Goal: Task Accomplishment & Management: Manage account settings

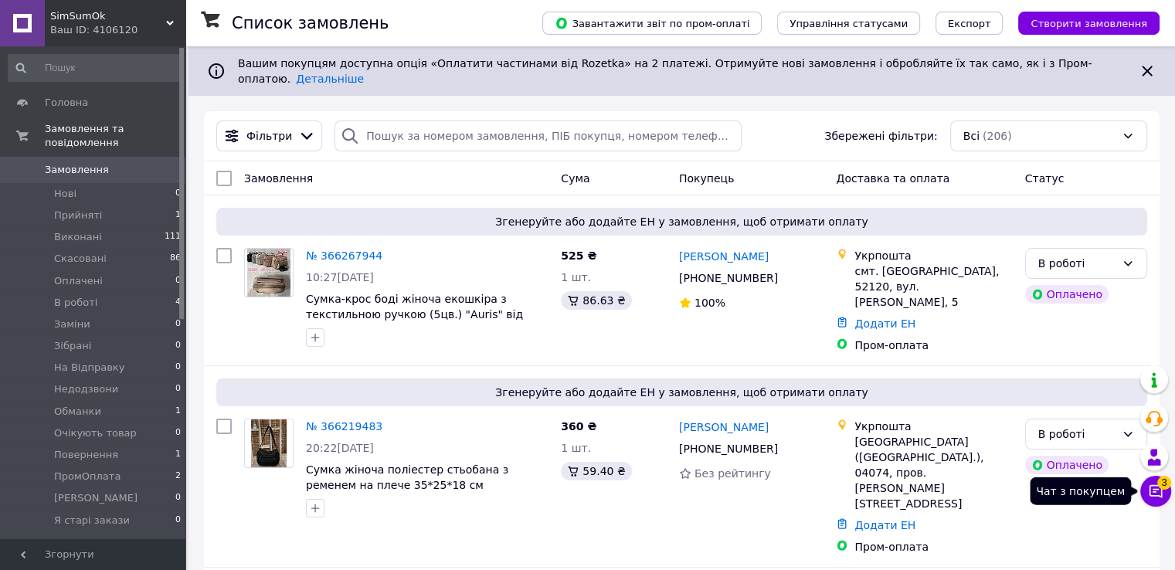
click at [1155, 484] on icon at bounding box center [1155, 491] width 15 height 15
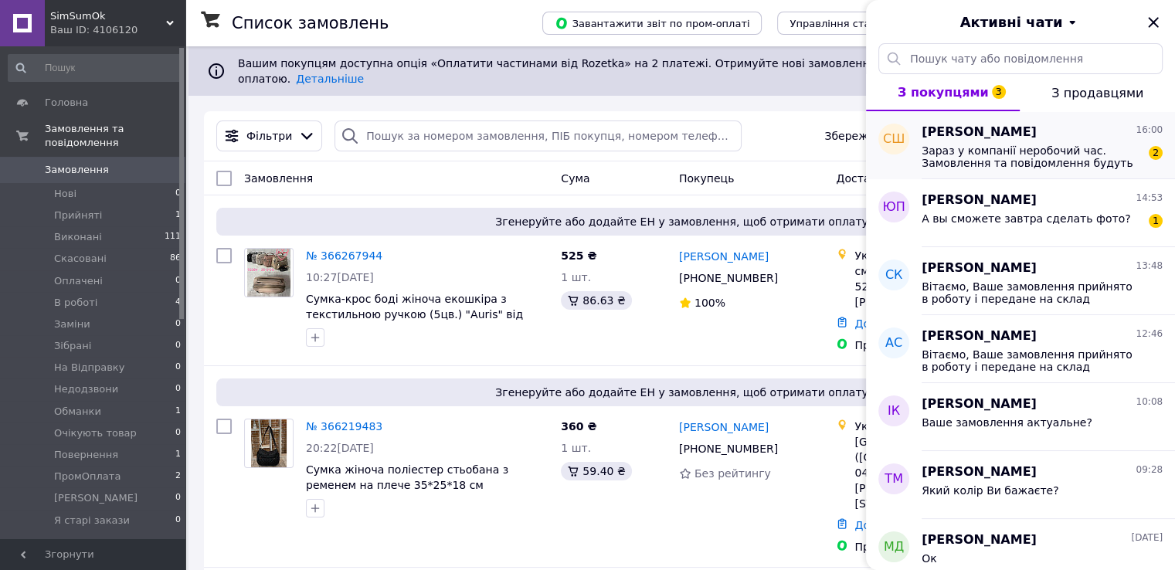
click at [1008, 161] on span "Зараз у компанії неробочий час. Замовлення та повідомлення будуть оброблені в н…" at bounding box center [1031, 156] width 219 height 25
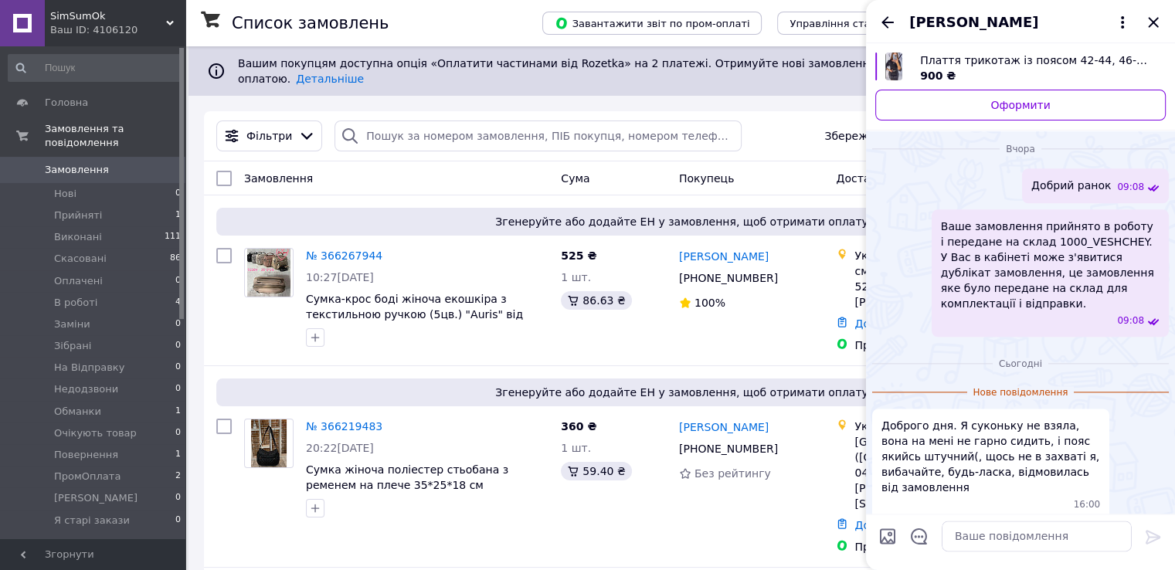
scroll to position [1923, 0]
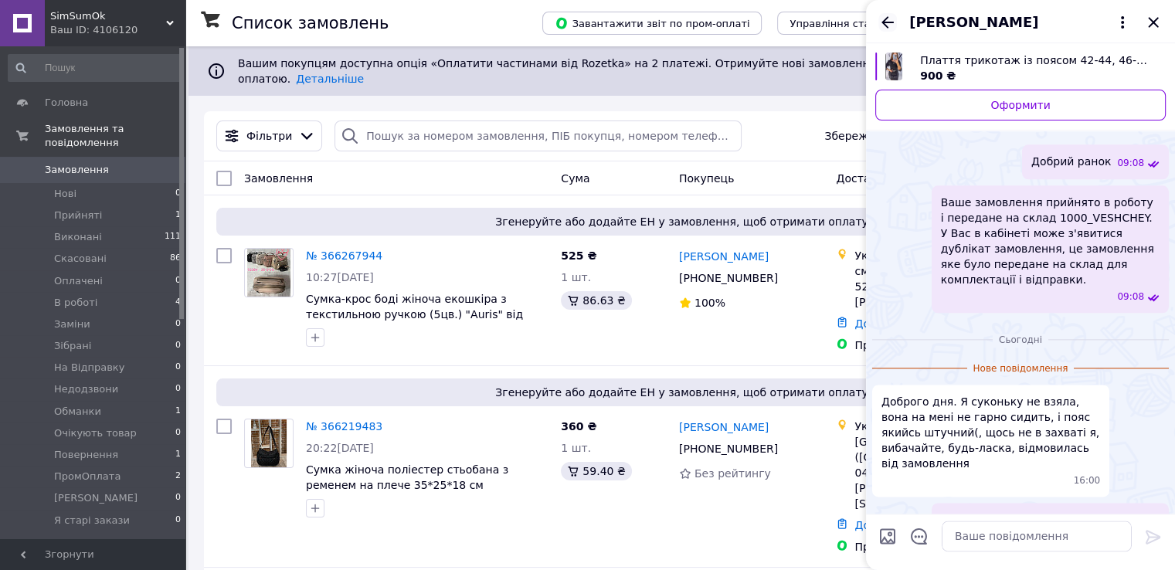
click at [882, 23] on icon "Назад" at bounding box center [887, 22] width 19 height 19
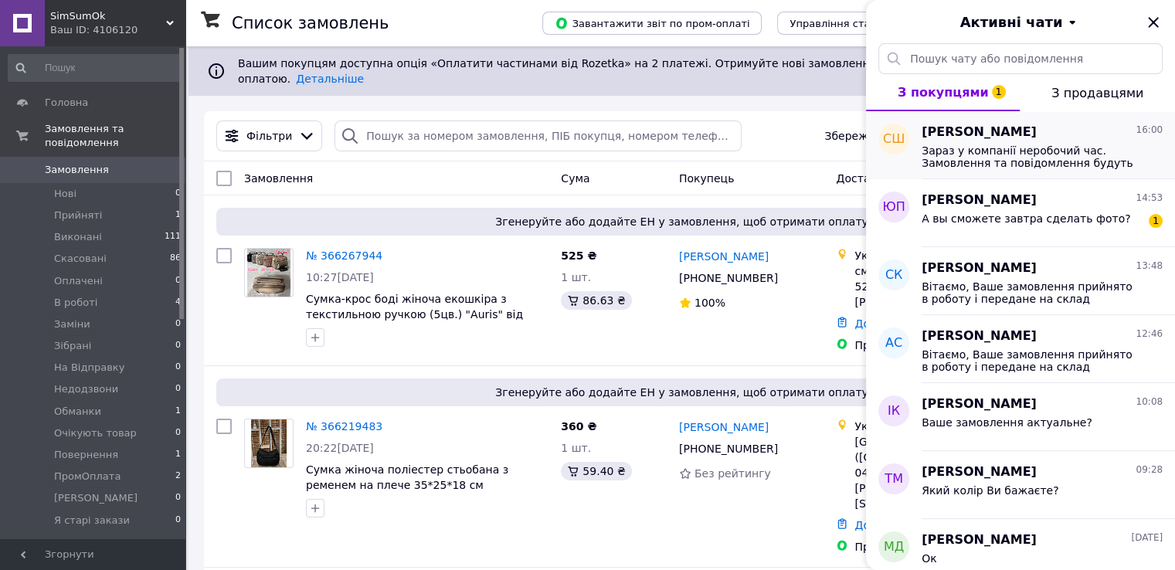
click at [1066, 161] on span "Зараз у компанії неробочий час. Замовлення та повідомлення будуть оброблені в н…" at bounding box center [1031, 156] width 219 height 25
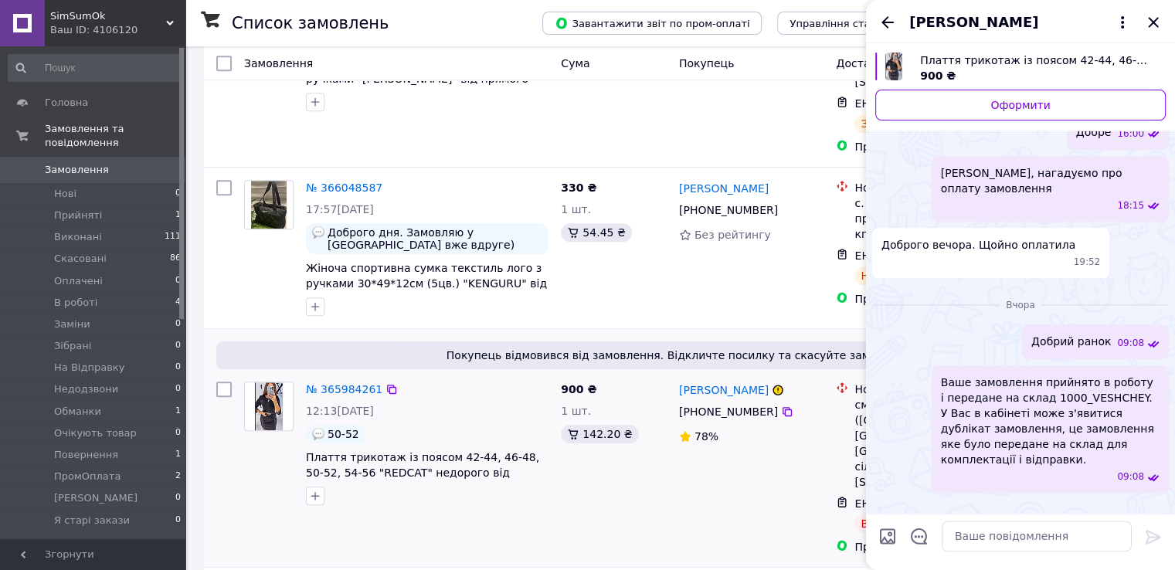
scroll to position [927, 0]
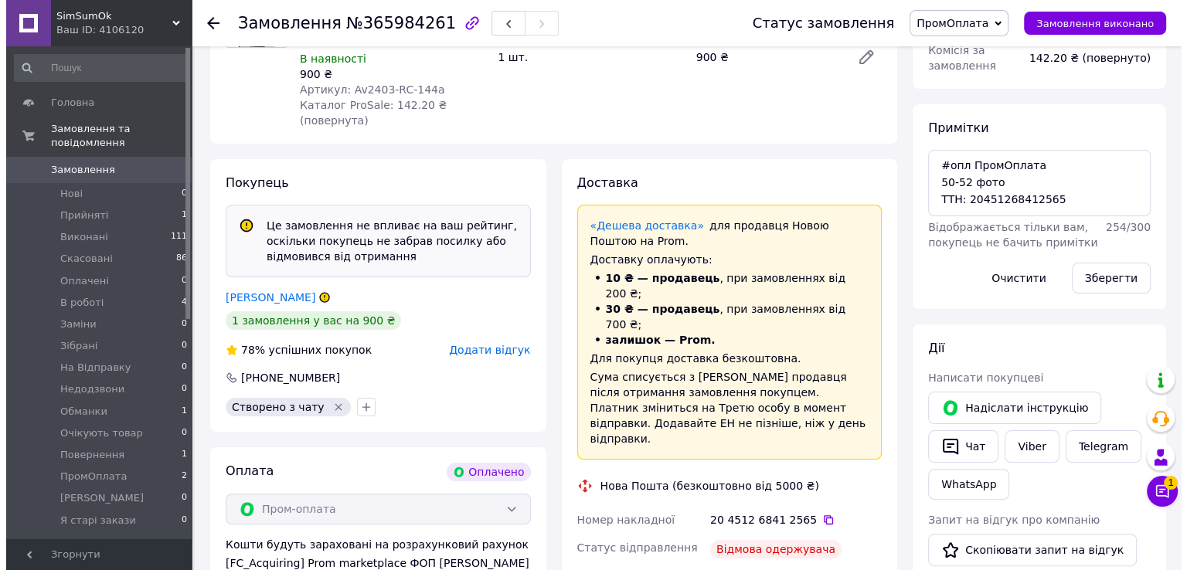
scroll to position [152, 0]
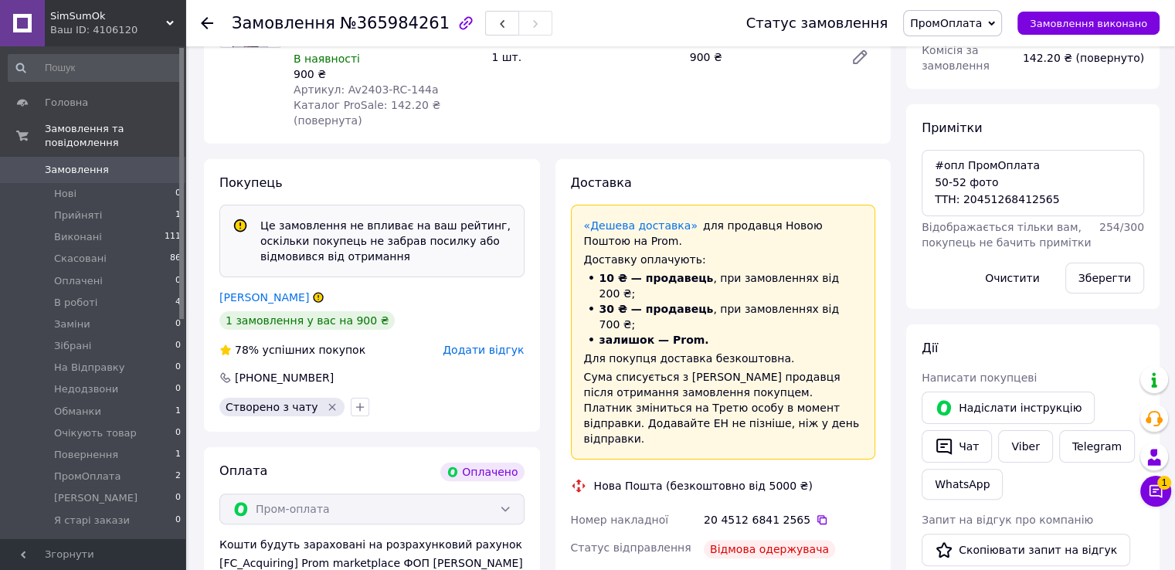
click at [486, 344] on span "Додати відгук" at bounding box center [483, 350] width 81 height 12
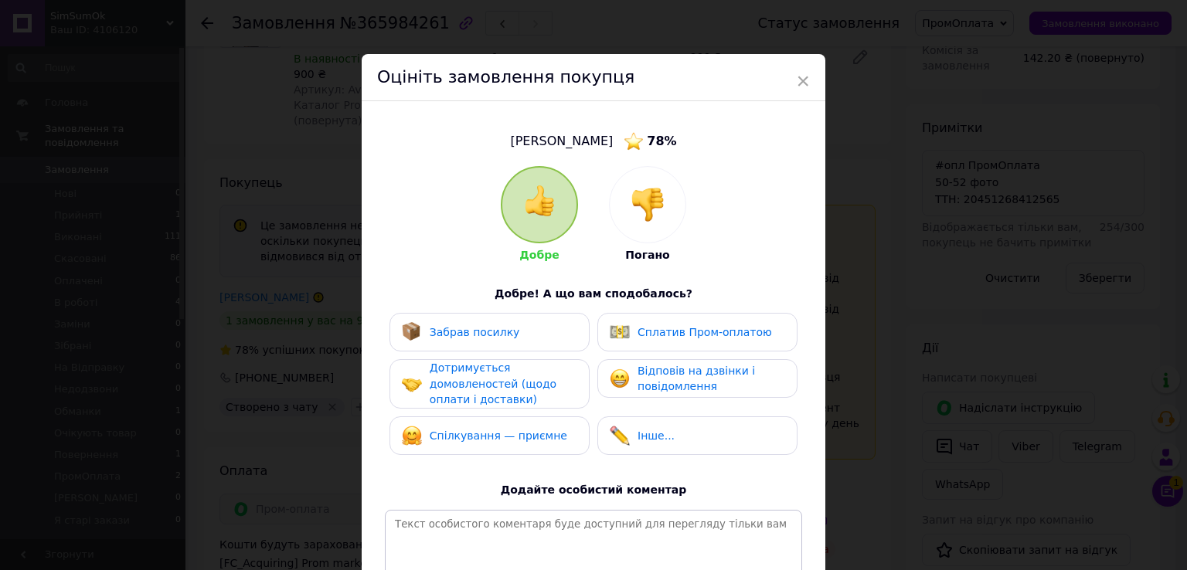
click at [606, 208] on div "Добре Погано" at bounding box center [593, 214] width 185 height 97
drag, startPoint x: 641, startPoint y: 208, endPoint x: 649, endPoint y: 310, distance: 102.3
click at [641, 208] on img at bounding box center [647, 205] width 34 height 34
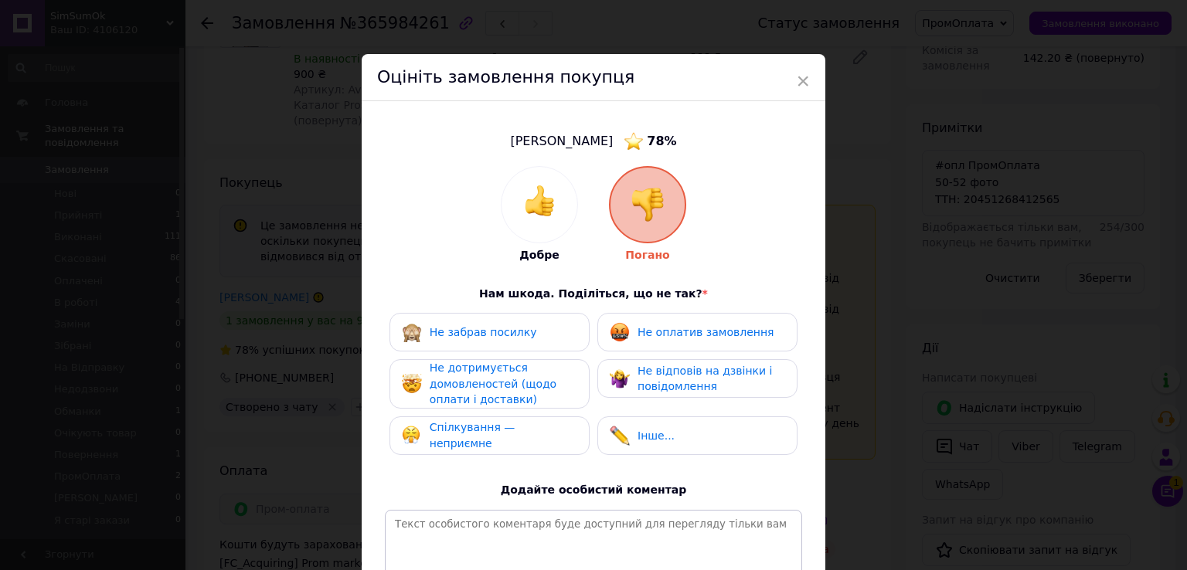
click at [675, 316] on div "Добре Погано Нам шкода. Поділіться, що не так? * Не забрав посилку Не оплатив з…" at bounding box center [593, 400] width 417 height 468
drag, startPoint x: 666, startPoint y: 344, endPoint x: 586, endPoint y: 340, distance: 79.7
click at [658, 341] on div "Не оплатив замовлення" at bounding box center [697, 332] width 200 height 39
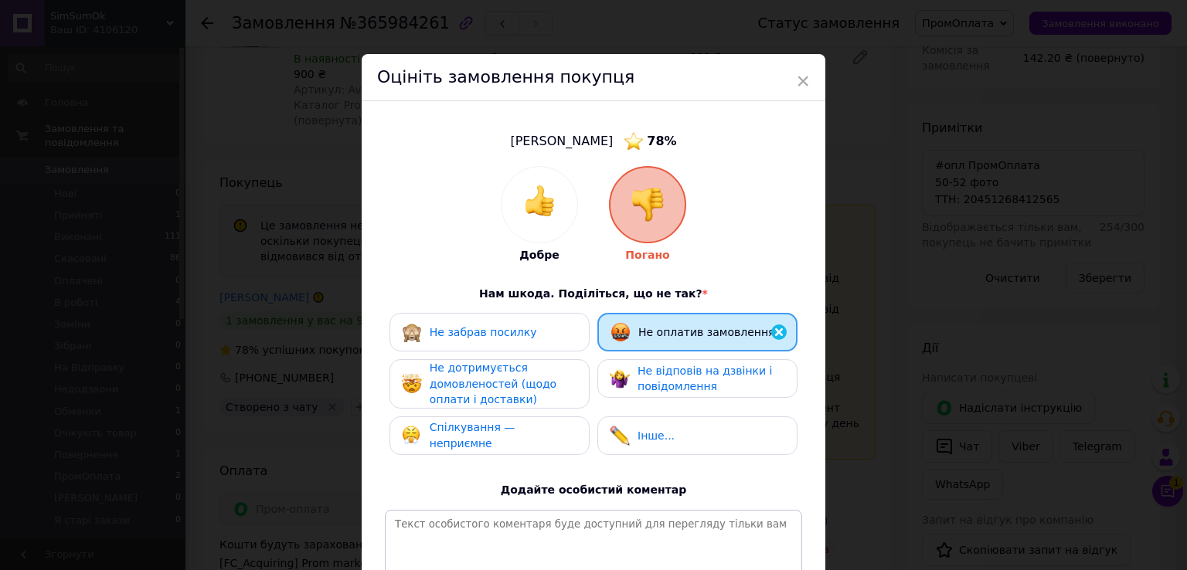
click at [534, 355] on div "Не забрав посилку Не оплатив замовлення Не дотримується домовленостей (щодо опл…" at bounding box center [593, 388] width 417 height 150
drag, startPoint x: 549, startPoint y: 384, endPoint x: 628, endPoint y: 375, distance: 79.4
click at [549, 383] on div "Не дотримується домовленостей (щодо оплати і доставки)" at bounding box center [503, 384] width 147 height 48
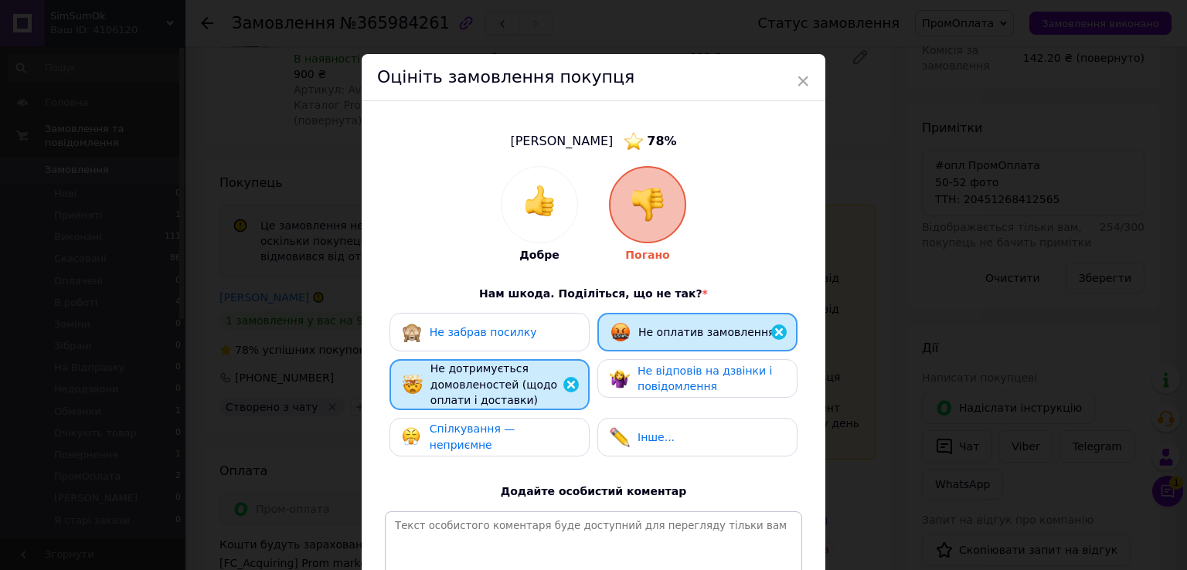
drag, startPoint x: 628, startPoint y: 375, endPoint x: 548, endPoint y: 433, distance: 99.5
click at [628, 376] on div "Не відповів на дзвінки і повідомлення" at bounding box center [697, 379] width 175 height 32
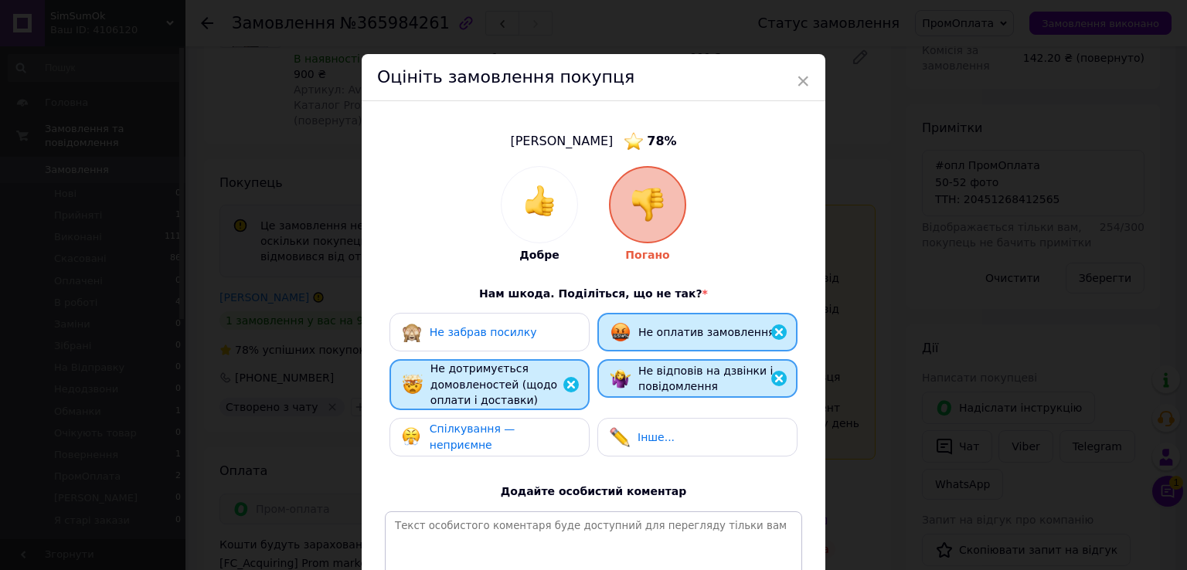
click at [547, 435] on div "Спілкування — неприємне" at bounding box center [489, 437] width 200 height 39
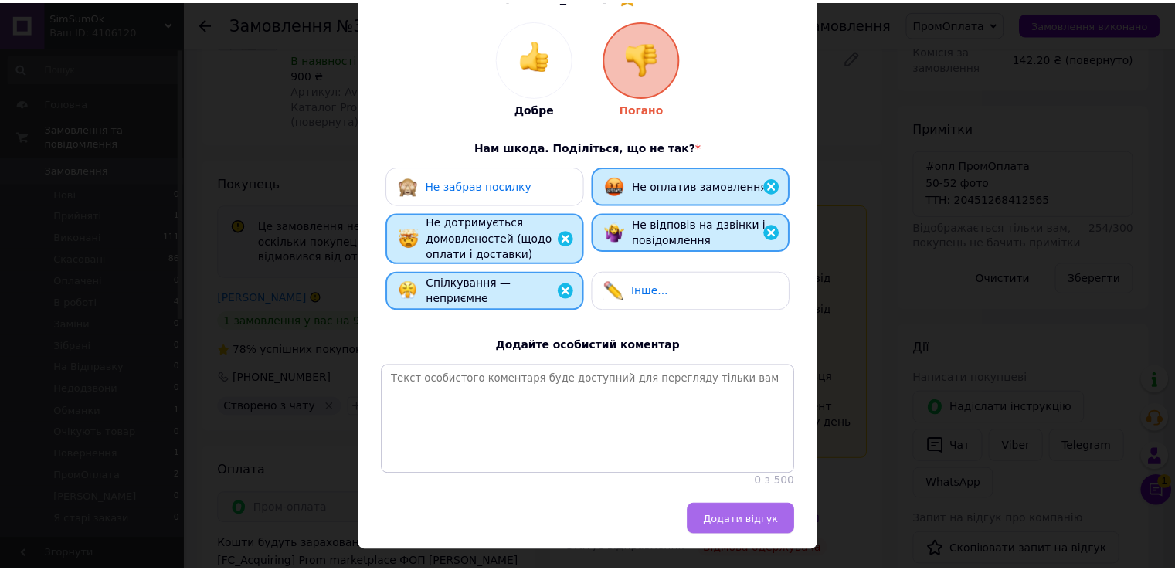
scroll to position [196, 0]
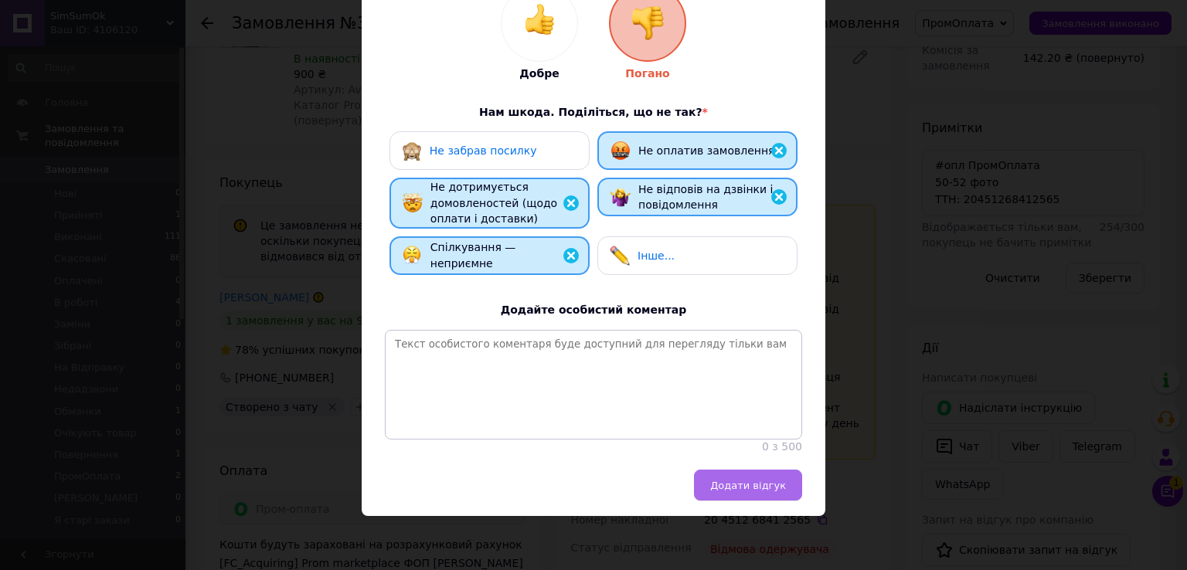
click at [758, 483] on span "Додати відгук" at bounding box center [748, 486] width 76 height 12
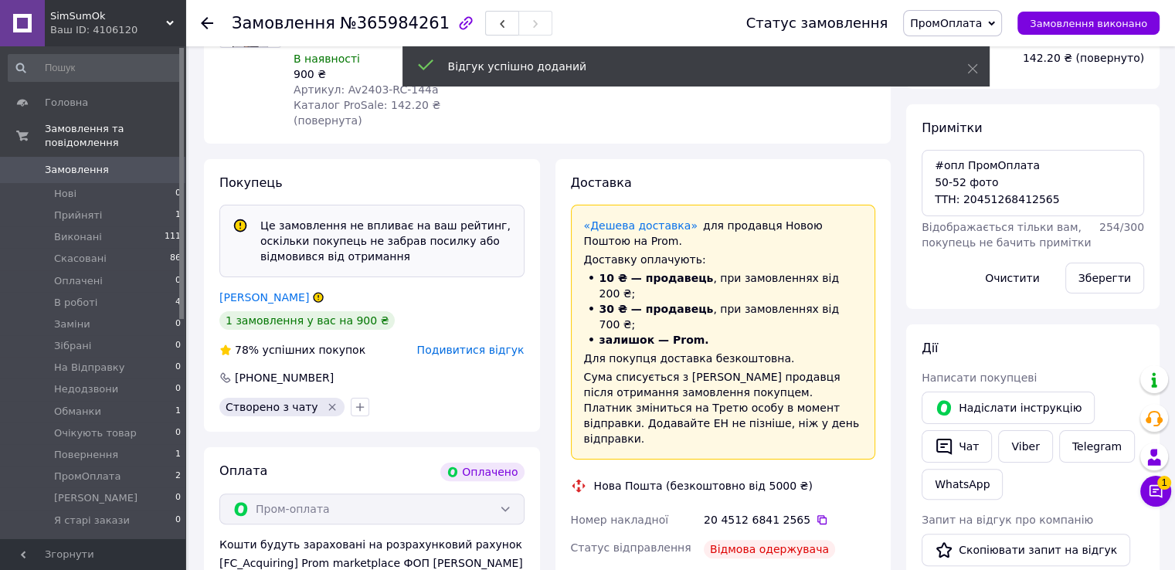
click at [976, 13] on span "ПромОплата" at bounding box center [952, 23] width 99 height 26
click at [958, 131] on li "Повернення" at bounding box center [953, 129] width 99 height 23
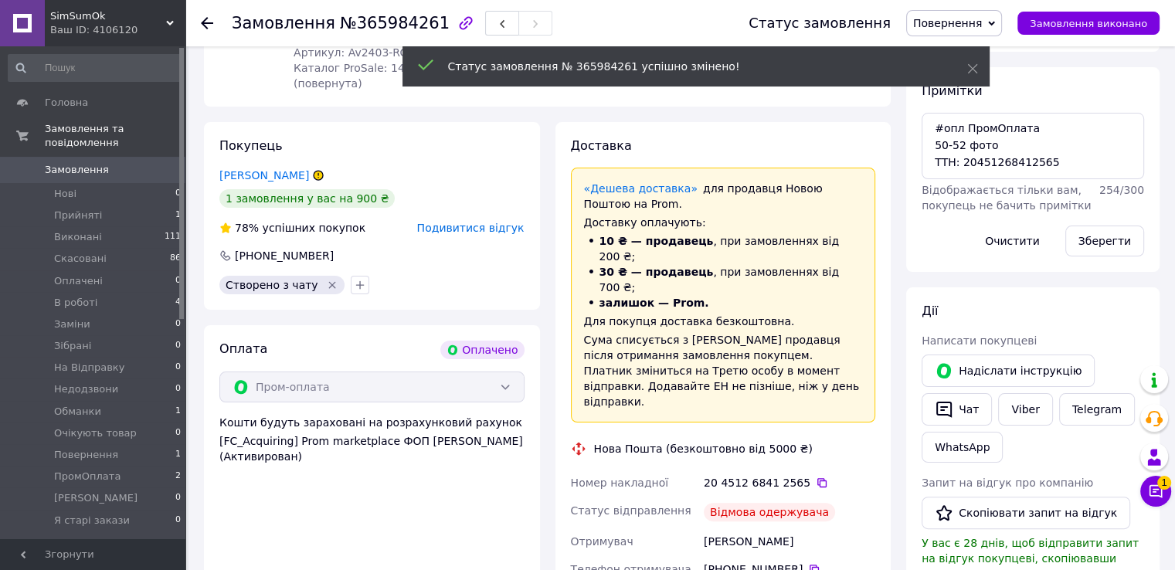
scroll to position [232, 0]
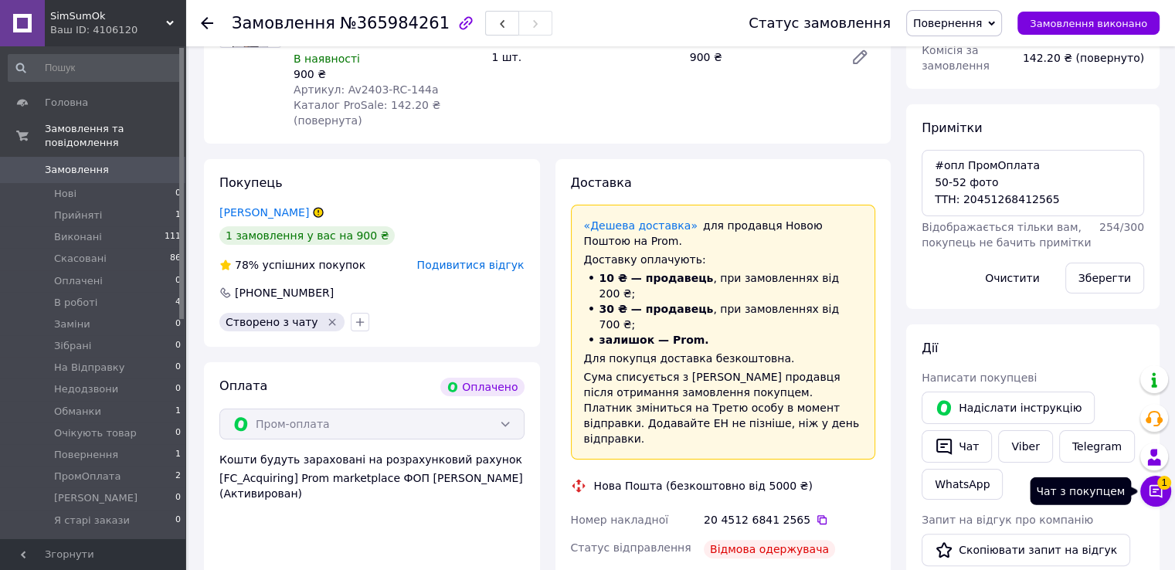
click at [1165, 497] on button "Чат з покупцем 1" at bounding box center [1155, 491] width 31 height 31
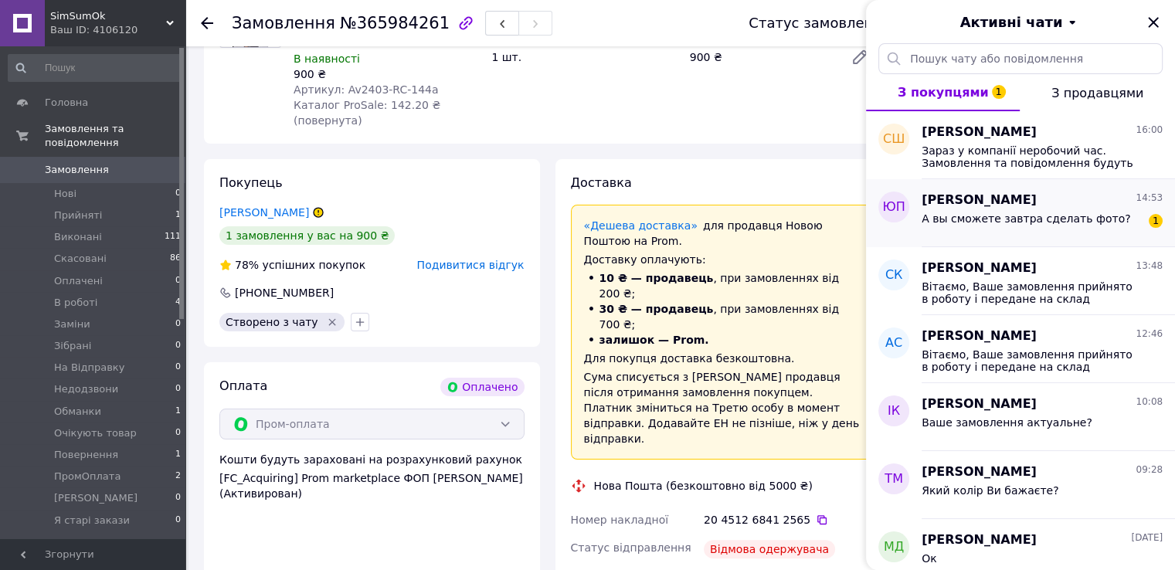
click at [1063, 216] on span "А вы сможете завтра сделать фото?" at bounding box center [1026, 218] width 209 height 12
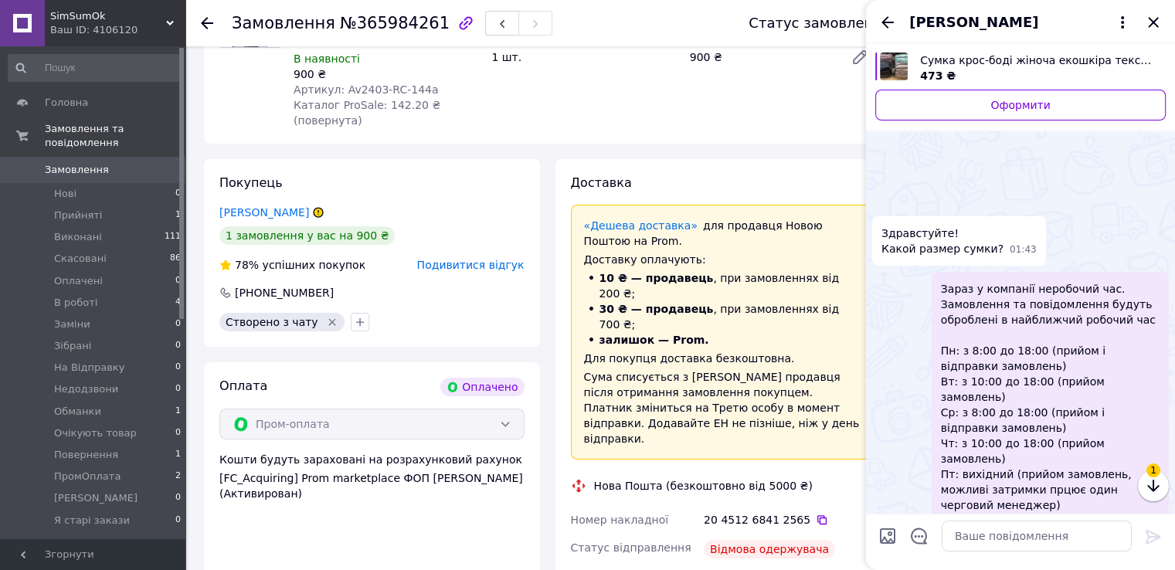
scroll to position [1684, 0]
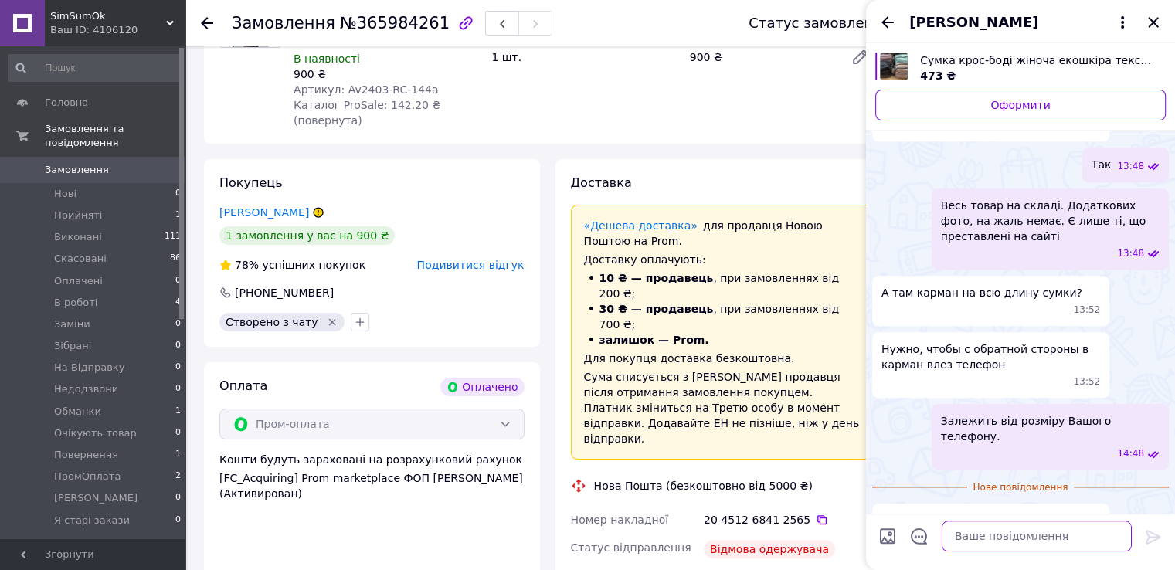
click at [1032, 535] on textarea at bounding box center [1037, 536] width 190 height 31
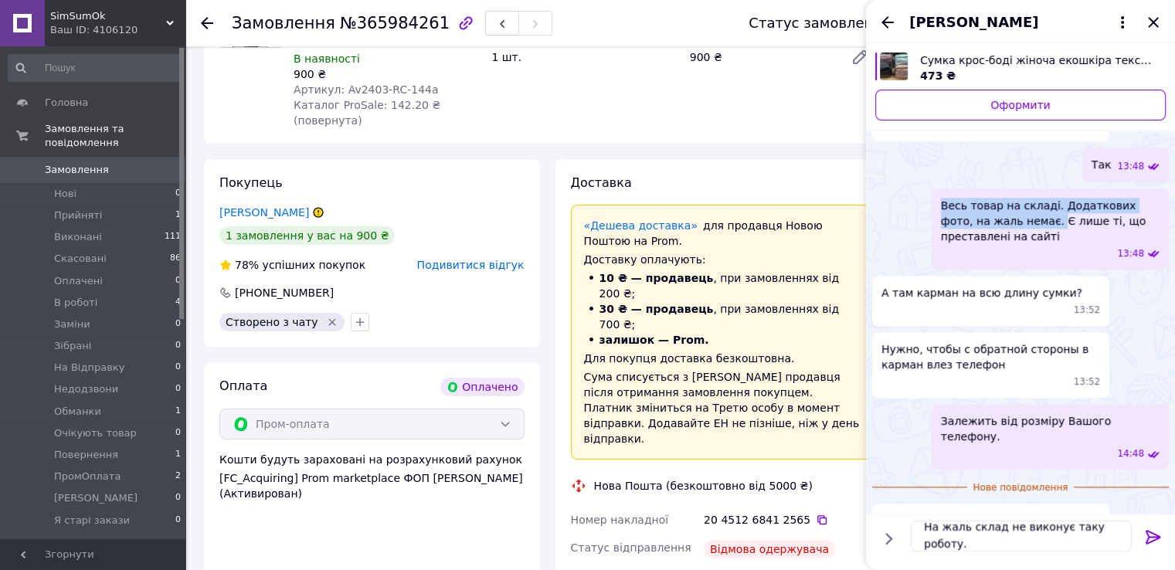
drag, startPoint x: 937, startPoint y: 200, endPoint x: 1002, endPoint y: 220, distance: 67.9
click at [1002, 220] on div "Весь товар на складі. Додаткових фото, на жаль немає. Є лише ті, що преставлені…" at bounding box center [1050, 229] width 237 height 81
copy span "Весь товар на складі. Додаткових фото, на жаль немає."
click at [970, 539] on textarea "На жаль склад не виконує таку роботу." at bounding box center [1021, 536] width 221 height 31
paste textarea "Весь товар на складі. Додаткових фото, на жаль немає."
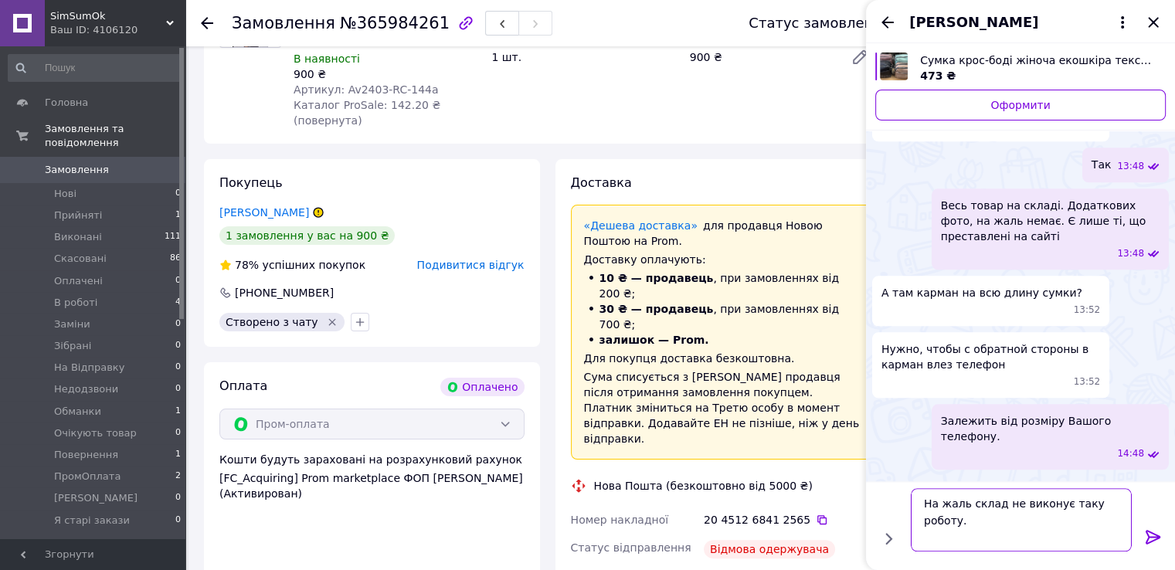
type textarea "На жаль склад не виконує таку роботу. Весь товар на складі. Додаткових фото, на…"
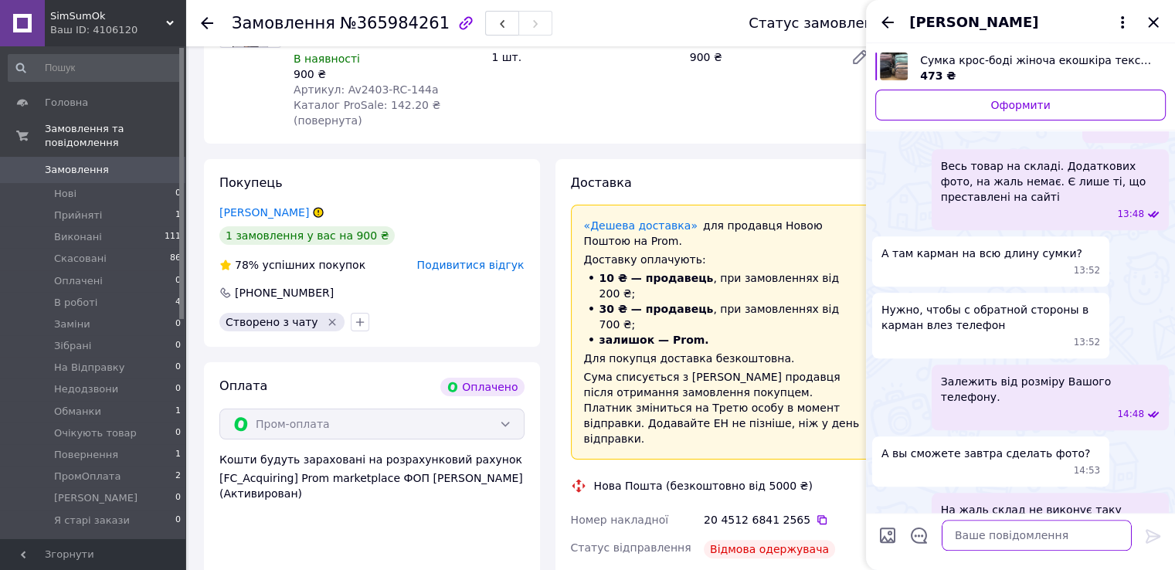
scroll to position [1703, 0]
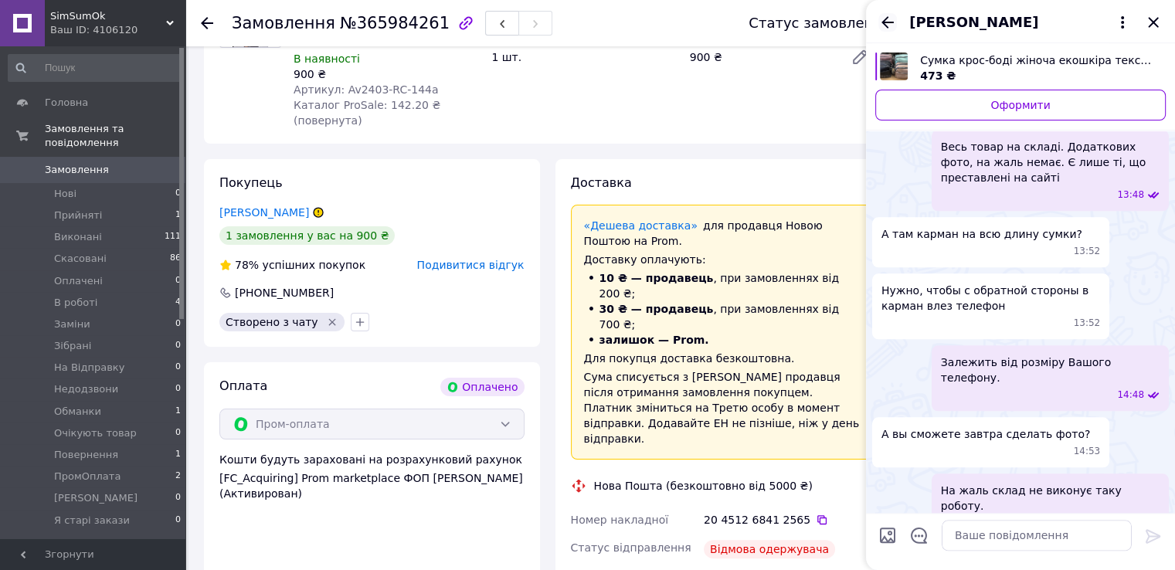
click at [888, 28] on icon "Назад" at bounding box center [888, 22] width 12 height 12
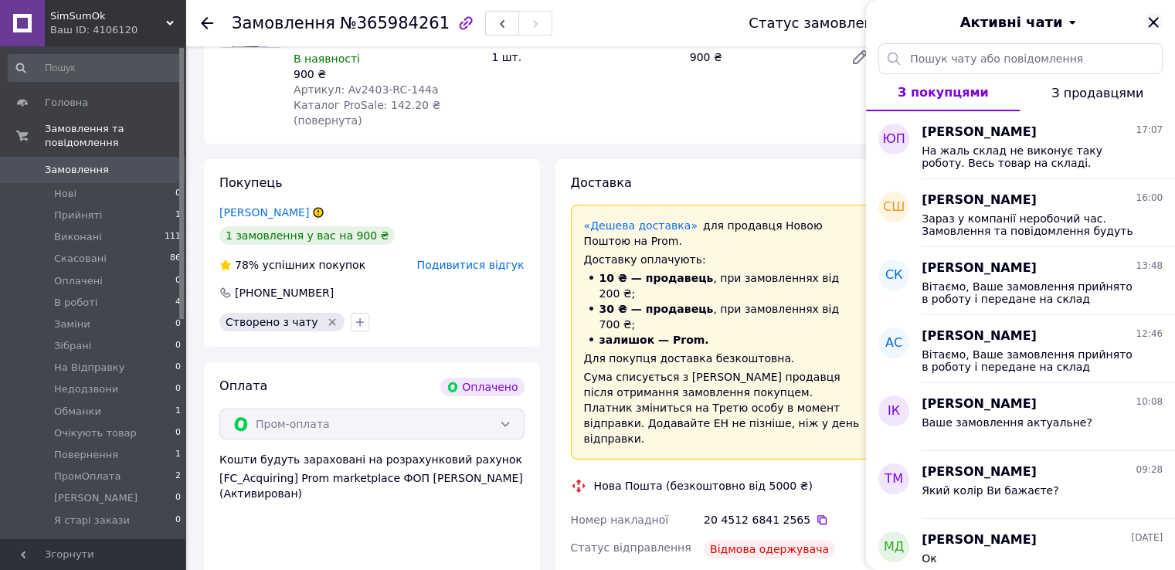
click at [1154, 25] on icon "Закрити" at bounding box center [1153, 22] width 19 height 19
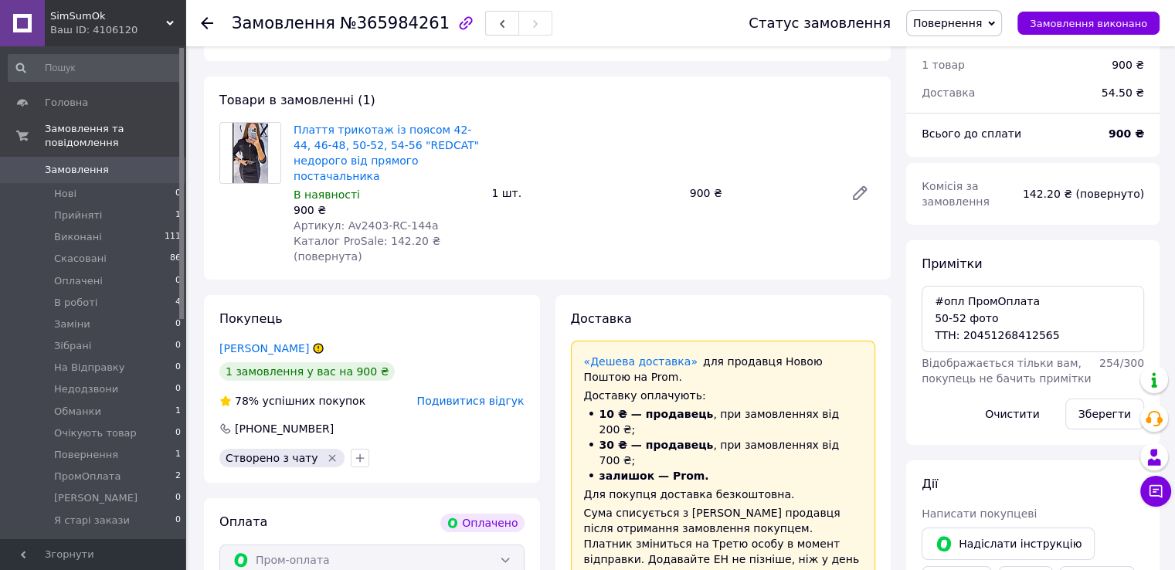
scroll to position [0, 0]
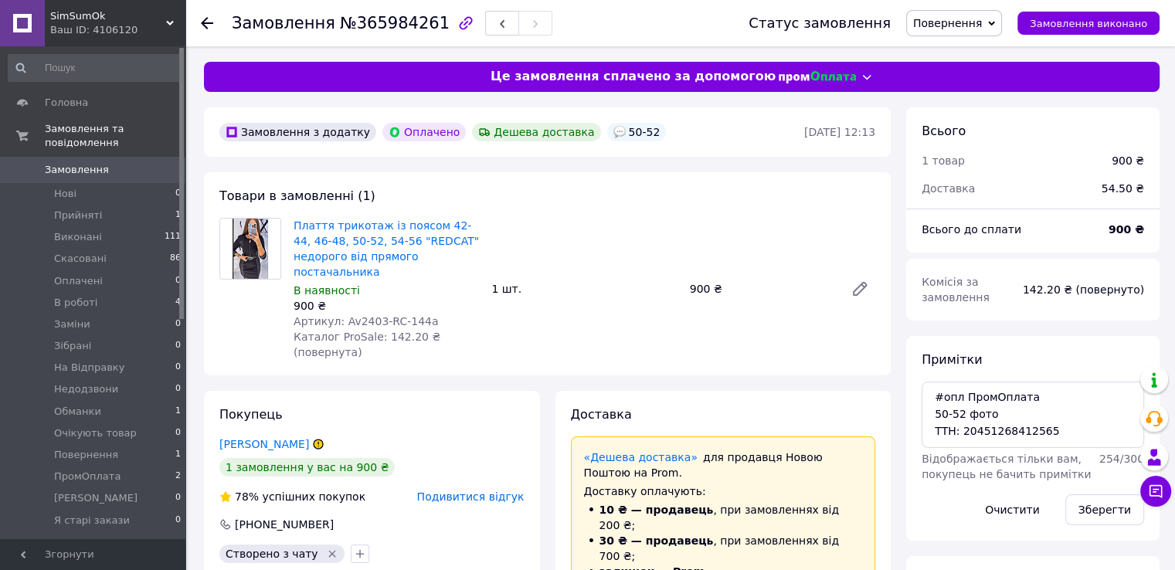
click at [137, 163] on span "Замовлення" at bounding box center [94, 170] width 98 height 14
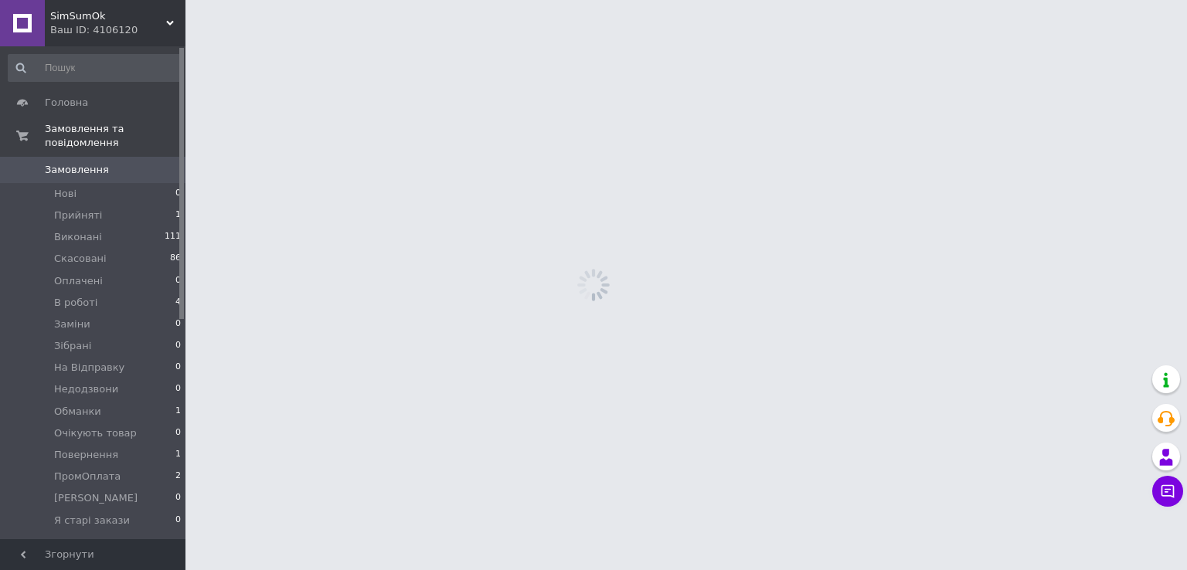
click at [138, 163] on span "Замовлення" at bounding box center [94, 170] width 98 height 14
